Goal: Complete application form

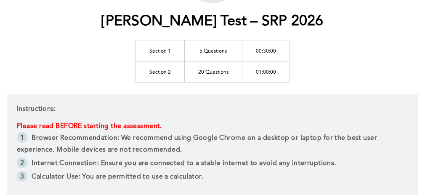
scroll to position [98, 0]
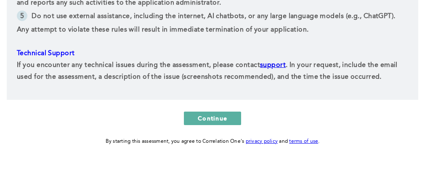
scroll to position [344, 0]
click at [241, 121] on button "Continue" at bounding box center [212, 117] width 57 height 13
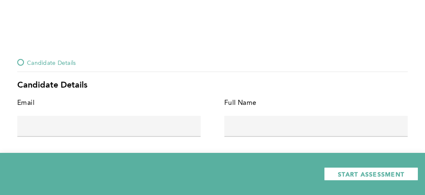
click at [21, 63] on div at bounding box center [20, 62] width 7 height 7
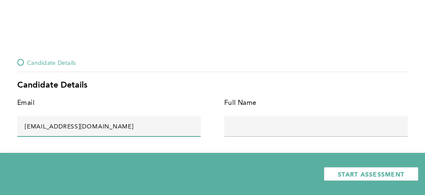
type input "[EMAIL_ADDRESS][DOMAIN_NAME]"
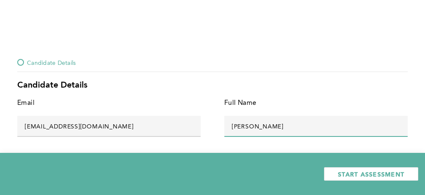
type input "[PERSON_NAME]"
click at [293, 104] on div "Full Name" at bounding box center [315, 106] width 183 height 18
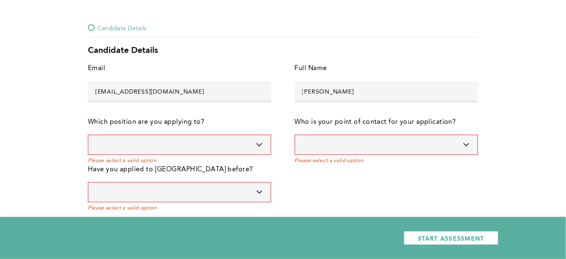
scroll to position [34, 0]
click at [217, 139] on input at bounding box center [179, 145] width 183 height 20
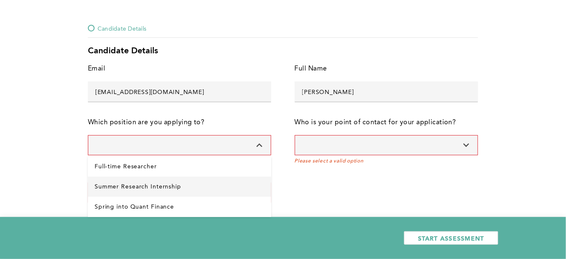
click at [142, 185] on Internship "Summer Research Internship" at bounding box center [179, 187] width 183 height 20
type input "Summer Research Internship"
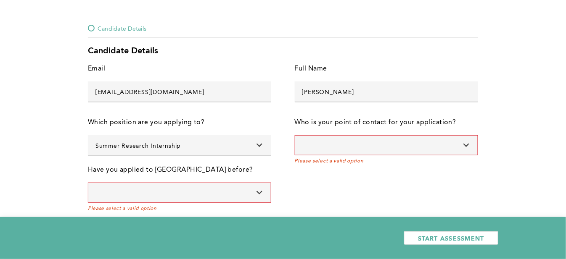
click at [351, 150] on input at bounding box center [386, 145] width 183 height 20
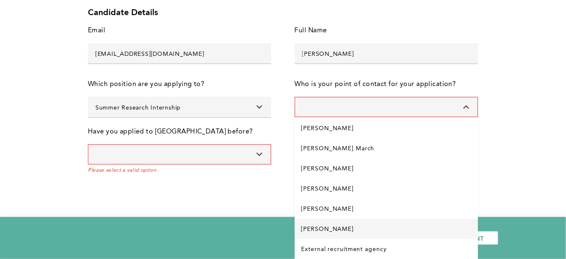
click at [345, 194] on Fox "[PERSON_NAME]" at bounding box center [386, 229] width 183 height 20
type input "[PERSON_NAME]"
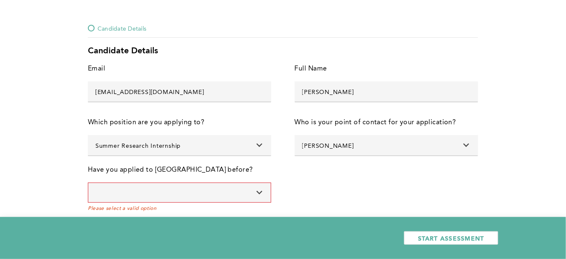
click at [342, 186] on div "Email [EMAIL_ADDRESS][DOMAIN_NAME] error placeholder Full Name [PERSON_NAME] er…" at bounding box center [283, 137] width 390 height 149
click at [260, 194] on icon at bounding box center [258, 193] width 8 height 6
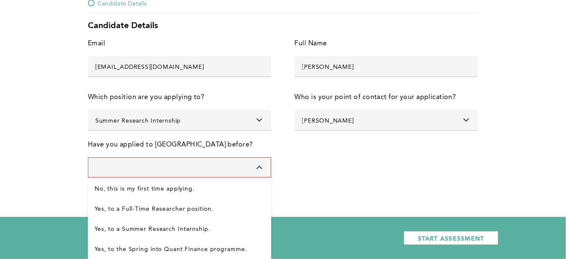
scroll to position [59, 0]
click at [249, 194] on Internship\ "Yes, to a Summer Research Internship." at bounding box center [179, 230] width 183 height 20
type input "Yes, to a Summer Research Internship."
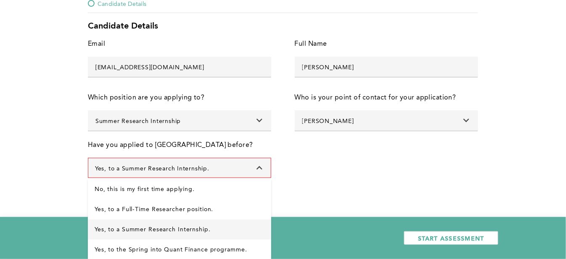
scroll to position [29, 0]
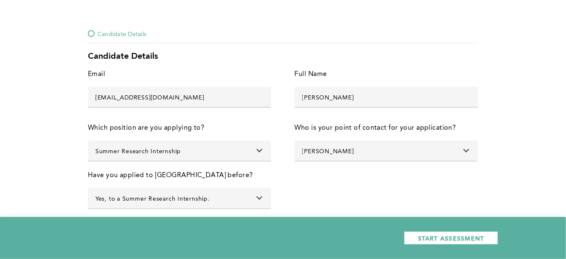
click at [328, 173] on div "Email [EMAIL_ADDRESS][DOMAIN_NAME] error placeholder Full Name [PERSON_NAME] er…" at bounding box center [283, 143] width 390 height 149
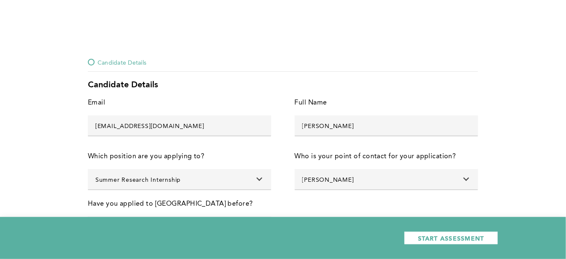
scroll to position [0, 0]
